Goal: Navigation & Orientation: Find specific page/section

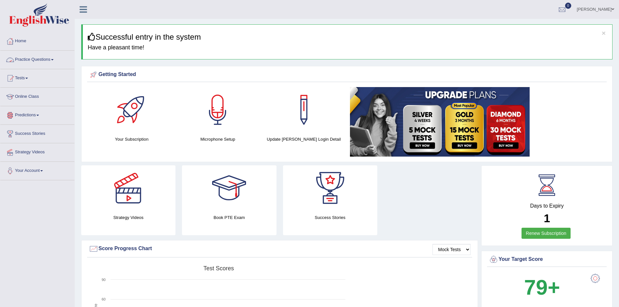
click at [51, 59] on link "Practice Questions" at bounding box center [37, 59] width 74 height 16
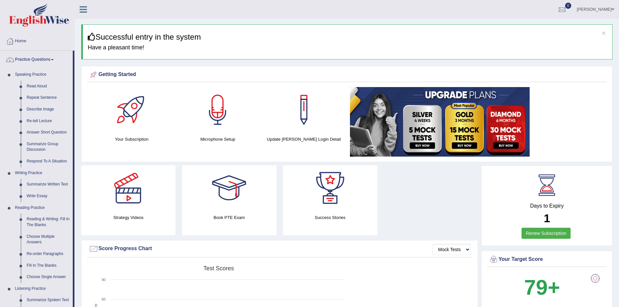
scroll to position [130, 0]
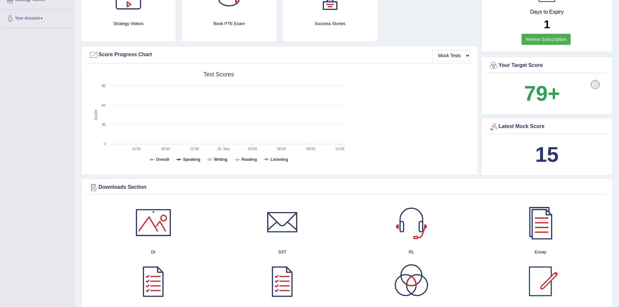
scroll to position [130, 0]
